Goal: Task Accomplishment & Management: Complete application form

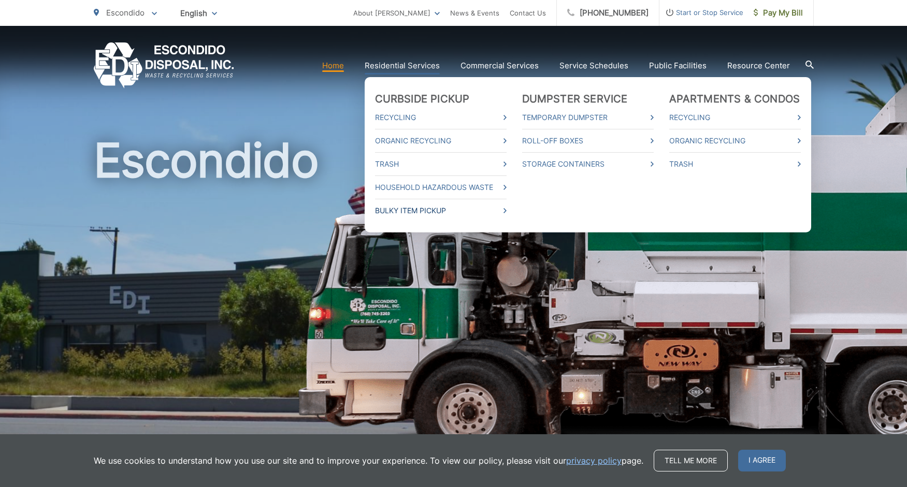
click at [435, 209] on link "Bulky Item Pickup" at bounding box center [441, 211] width 132 height 12
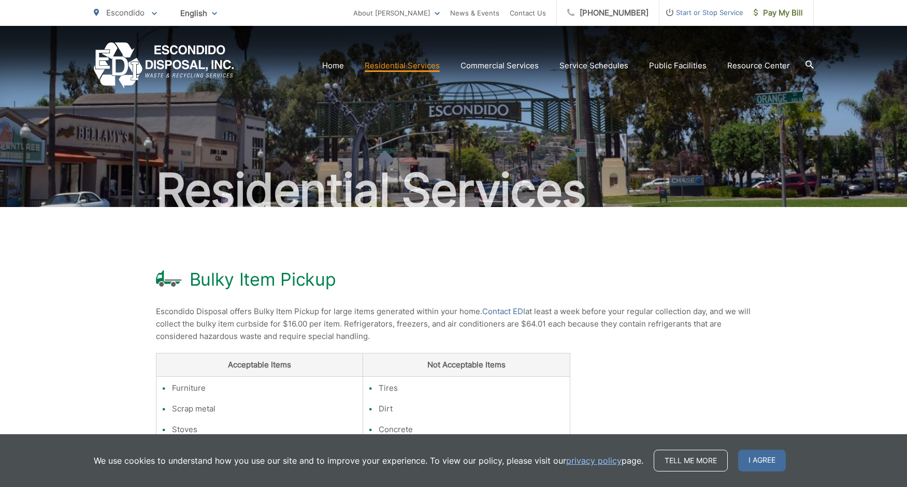
click at [812, 63] on icon at bounding box center [809, 65] width 8 height 8
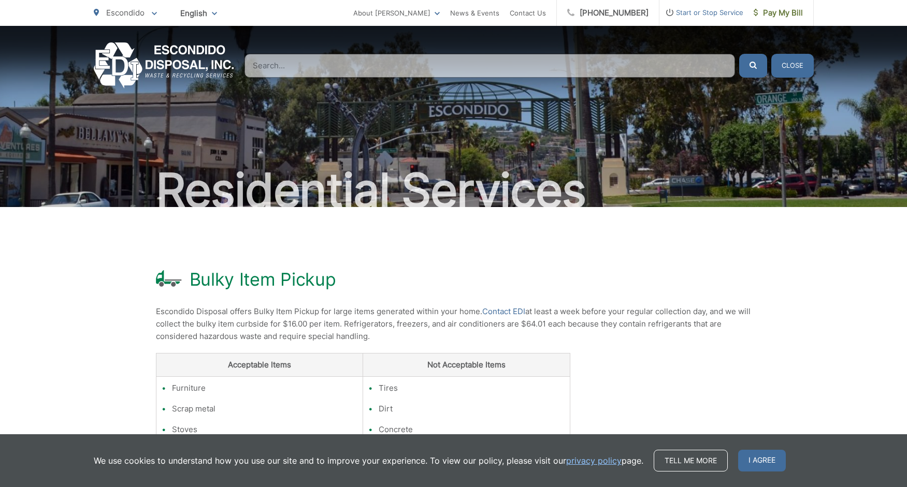
click at [185, 57] on img "EDCD logo. Return to the homepage." at bounding box center [164, 65] width 140 height 46
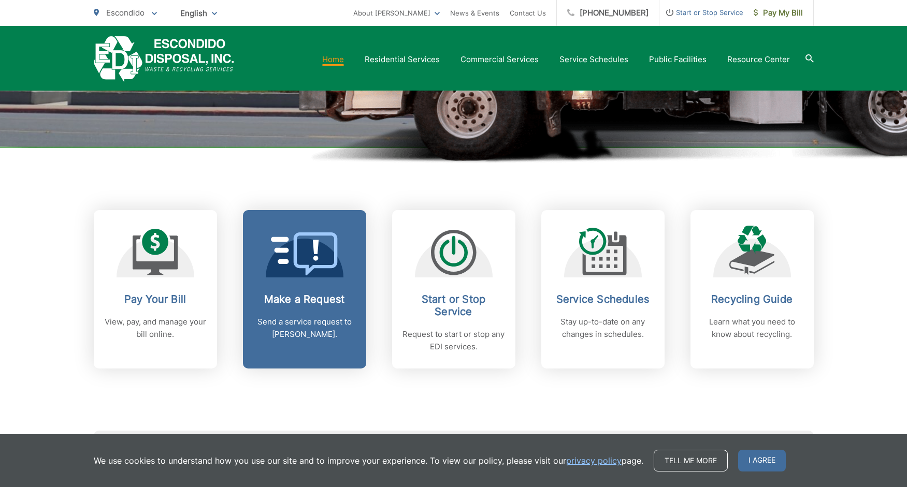
scroll to position [309, 0]
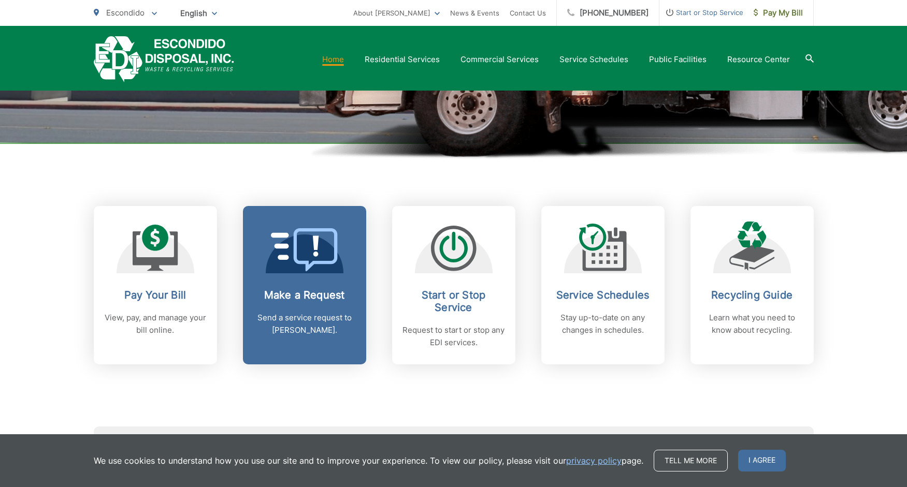
click at [308, 253] on icon at bounding box center [304, 249] width 67 height 43
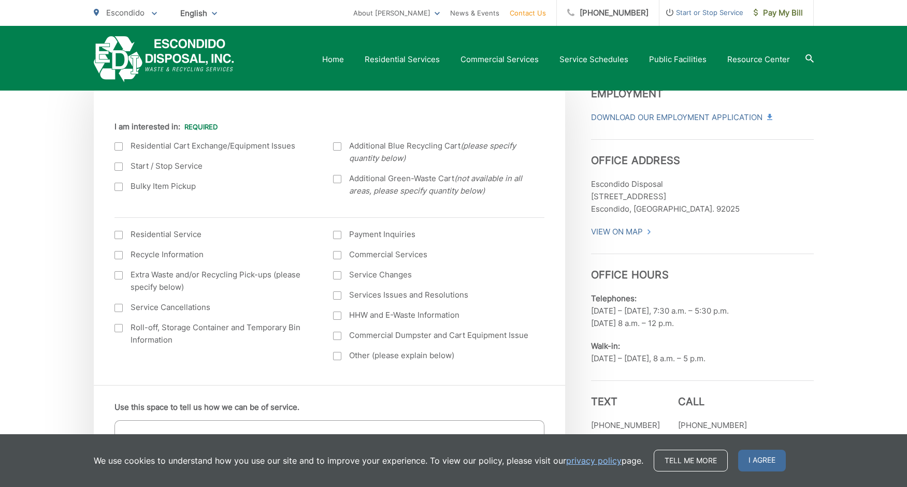
scroll to position [292, 0]
click at [119, 188] on div at bounding box center [118, 185] width 8 height 8
click at [0, 0] on input "Bulky Item Pickup" at bounding box center [0, 0] width 0 height 0
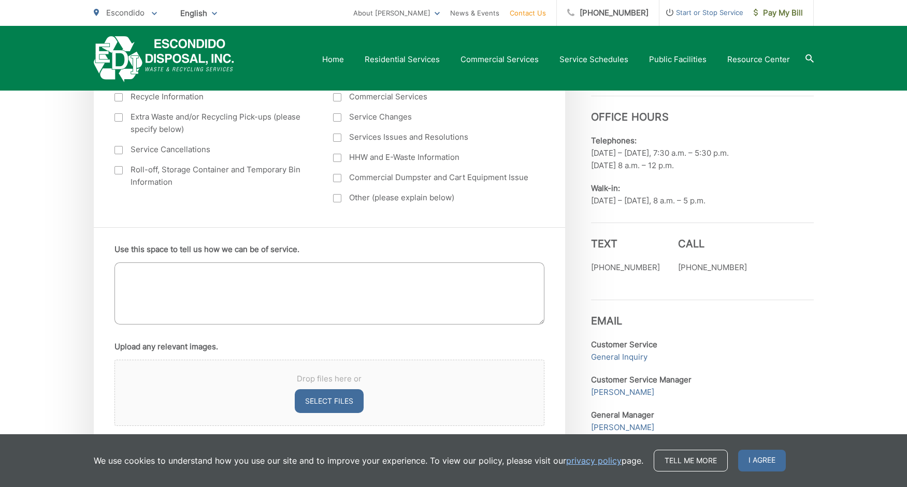
scroll to position [451, 0]
click at [181, 274] on textarea "Use this space to tell us how we can be of service." at bounding box center [329, 291] width 430 height 62
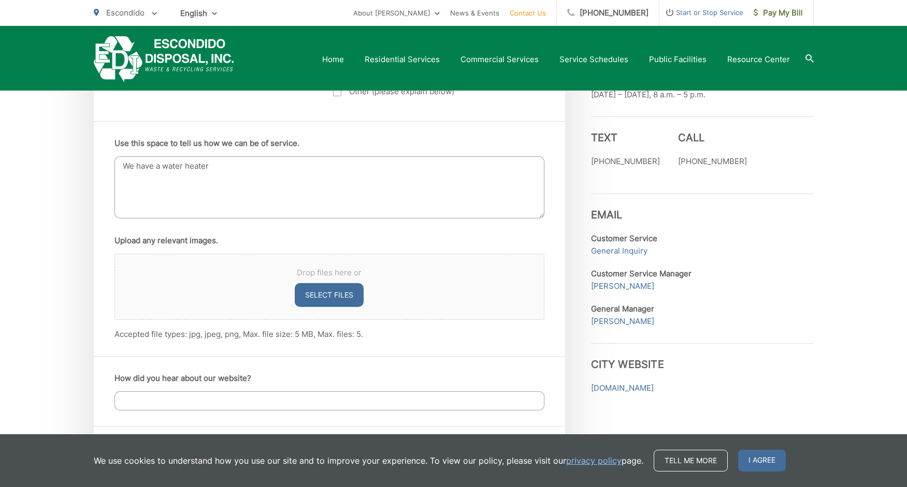
scroll to position [556, 0]
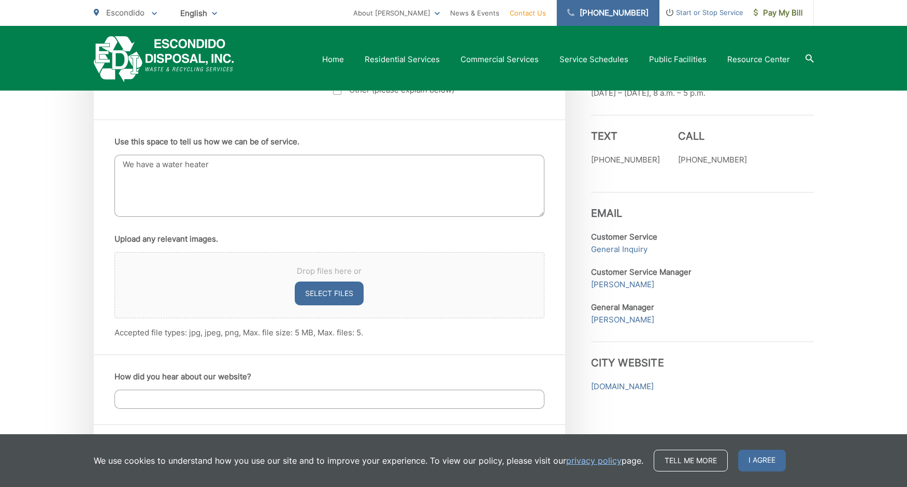
type textarea "We have a water heater"
